Goal: Find specific page/section: Find specific page/section

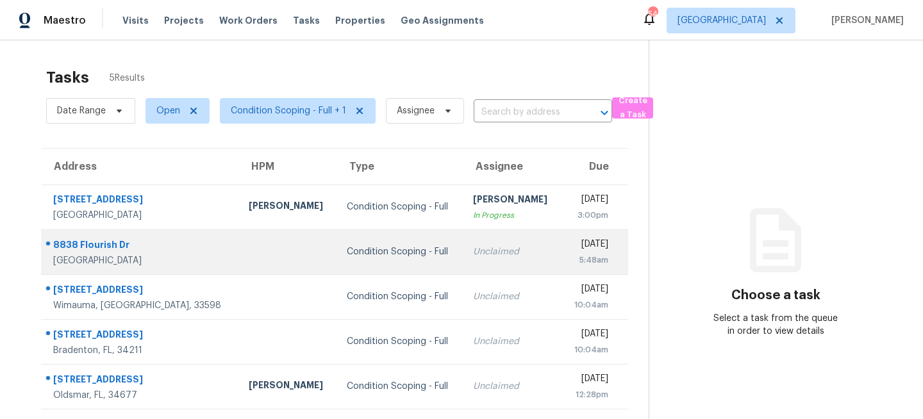
scroll to position [40, 0]
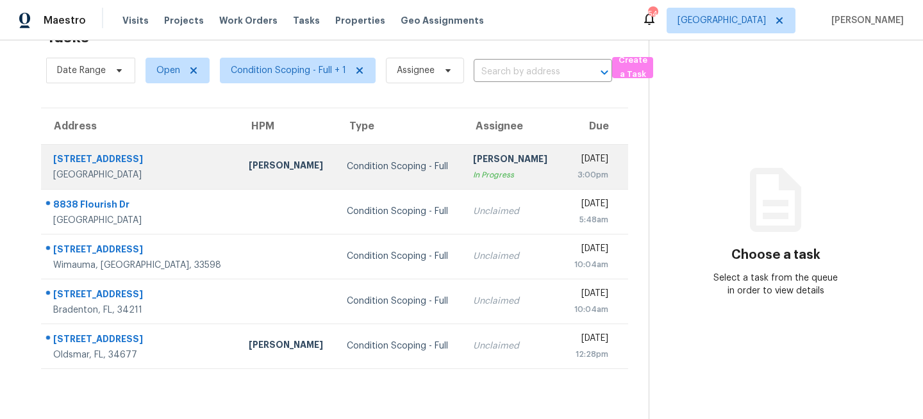
click at [347, 164] on div "Condition Scoping - Full" at bounding box center [400, 166] width 106 height 13
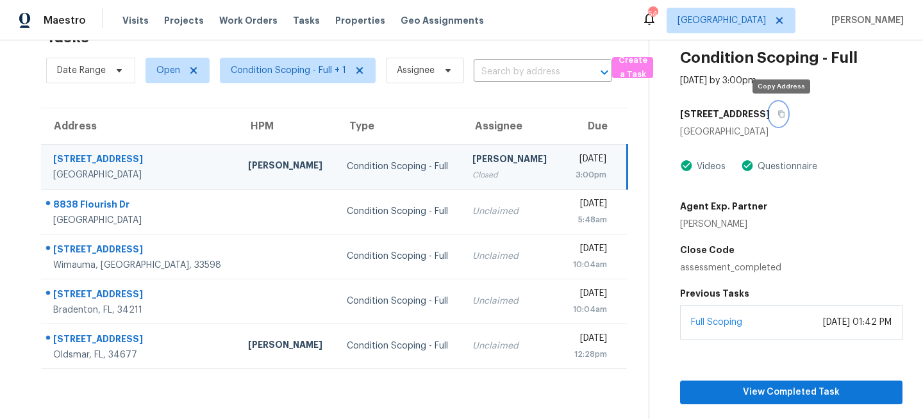
click at [785, 113] on icon "button" at bounding box center [782, 114] width 8 height 8
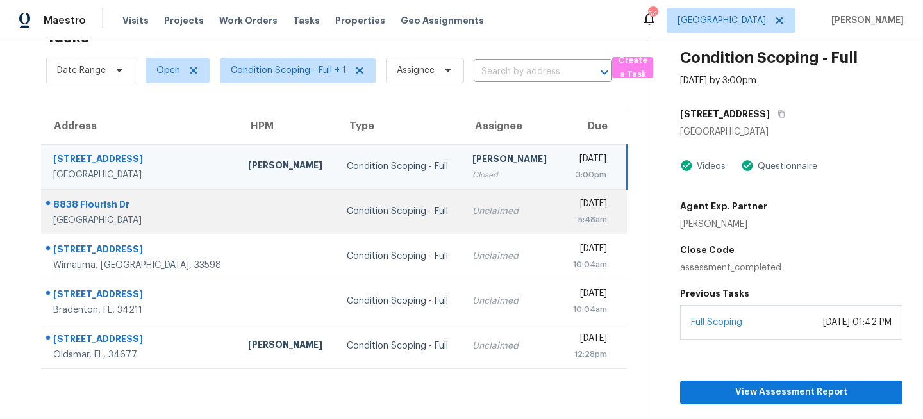
click at [395, 198] on td "Condition Scoping - Full" at bounding box center [400, 211] width 126 height 45
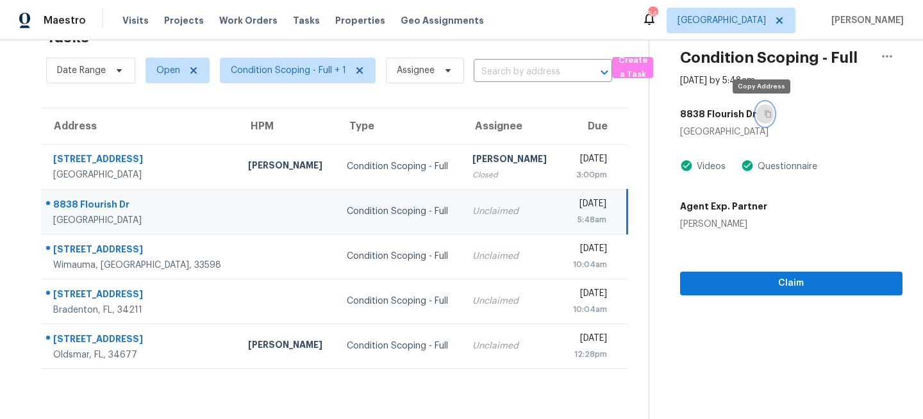
click at [765, 116] on icon "button" at bounding box center [768, 114] width 6 height 7
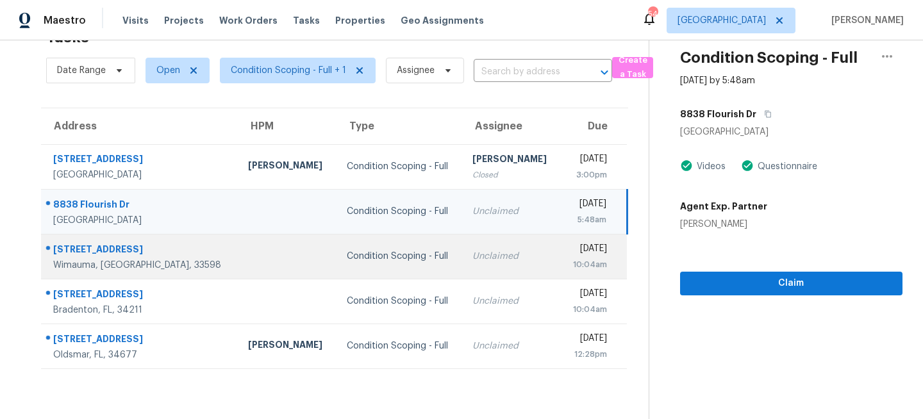
click at [473, 256] on div "Unclaimed" at bounding box center [512, 256] width 78 height 13
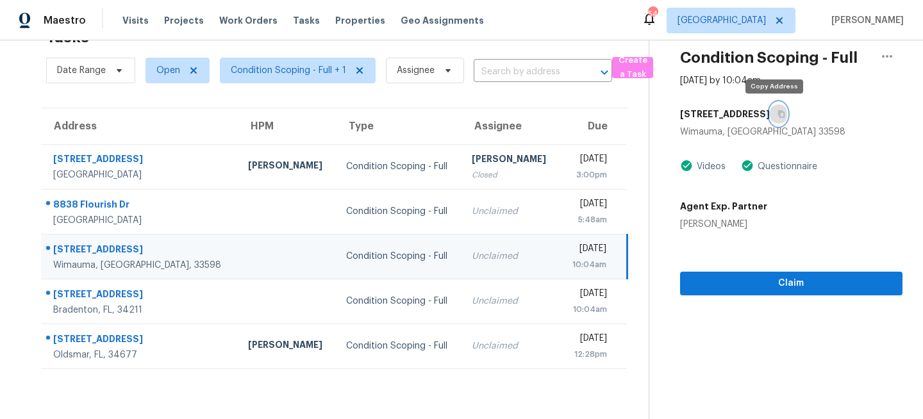
click at [778, 115] on icon "button" at bounding box center [782, 114] width 8 height 8
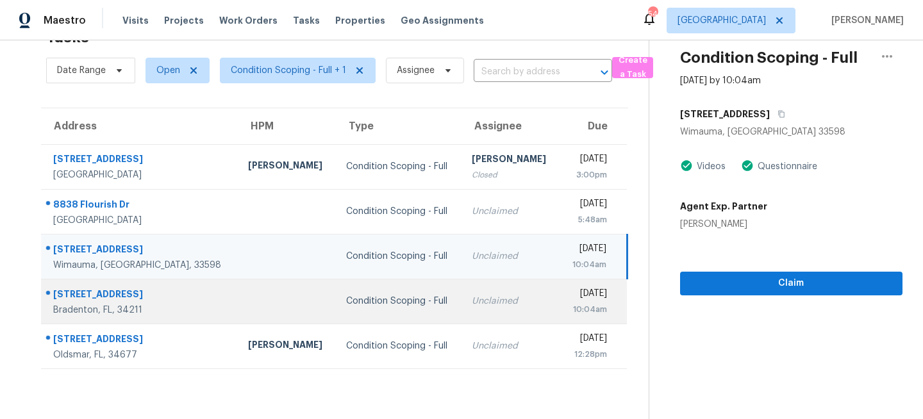
click at [336, 315] on td "Condition Scoping - Full" at bounding box center [399, 301] width 126 height 45
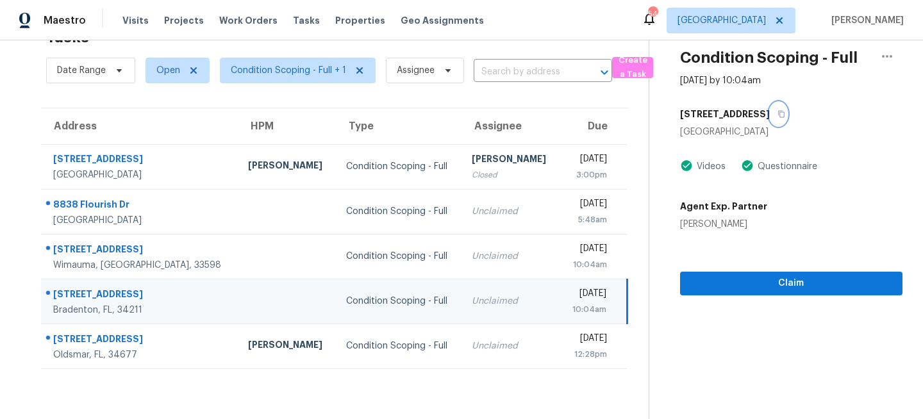
click at [778, 113] on icon "button" at bounding box center [782, 114] width 8 height 8
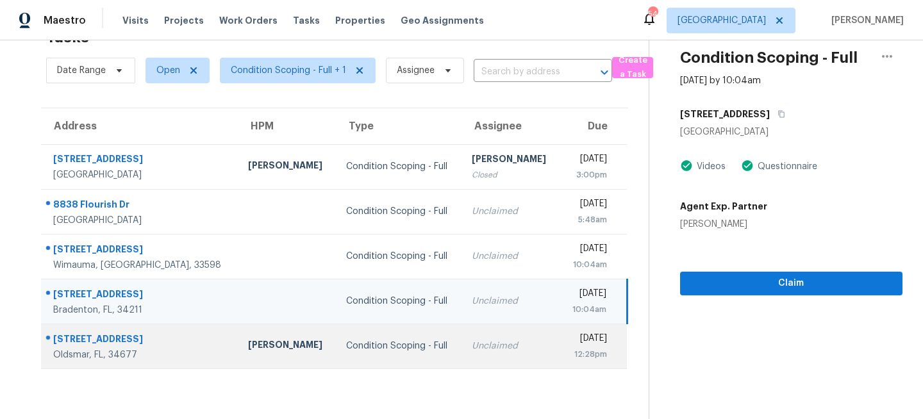
click at [473, 355] on td "Unclaimed" at bounding box center [511, 346] width 98 height 45
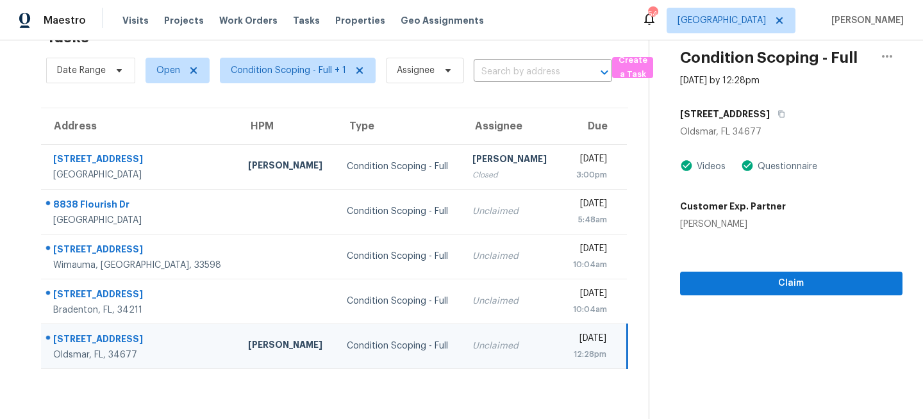
click at [792, 113] on div "[STREET_ADDRESS]" at bounding box center [791, 114] width 222 height 23
click at [783, 113] on icon "button" at bounding box center [782, 114] width 8 height 8
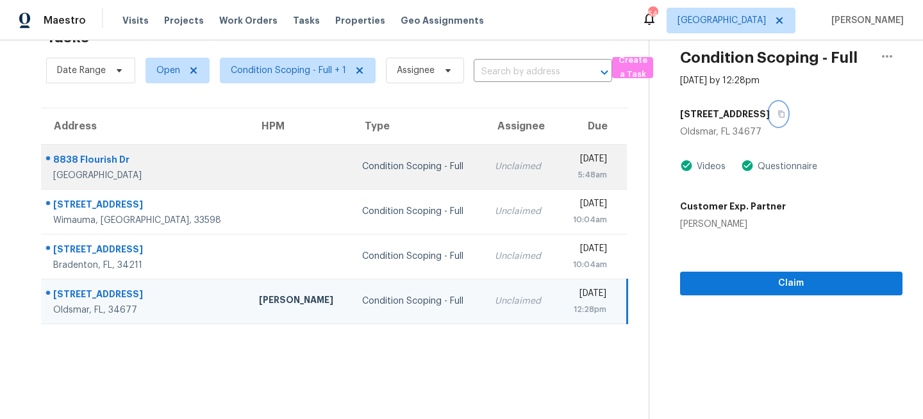
scroll to position [0, 0]
